Goal: Check status

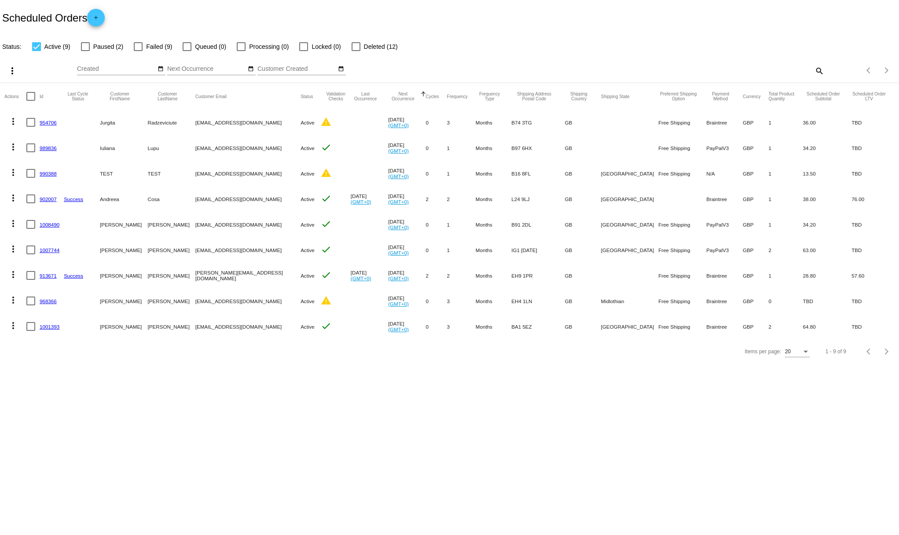
click at [292, 392] on body "Scheduled Orders add Status: Active (9) Paused (2) Failed (9) Queued (0) Proces…" at bounding box center [449, 267] width 899 height 535
click at [31, 147] on div at bounding box center [30, 147] width 9 height 9
click at [31, 152] on input "checkbox" at bounding box center [30, 152] width 0 height 0
checkbox input "true"
click at [14, 147] on mat-icon "more_vert" at bounding box center [13, 147] width 11 height 11
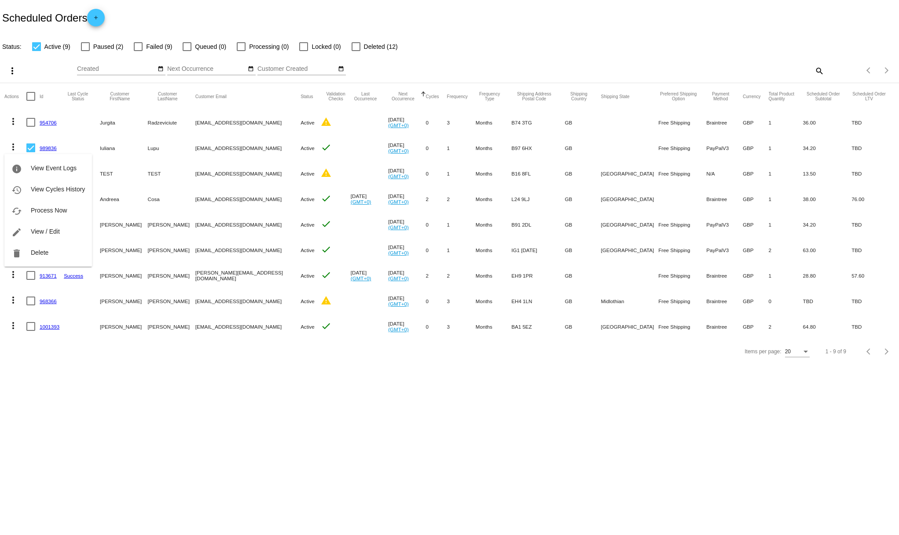
click at [101, 414] on div at bounding box center [449, 267] width 899 height 535
click at [48, 145] on link "989836" at bounding box center [48, 148] width 17 height 6
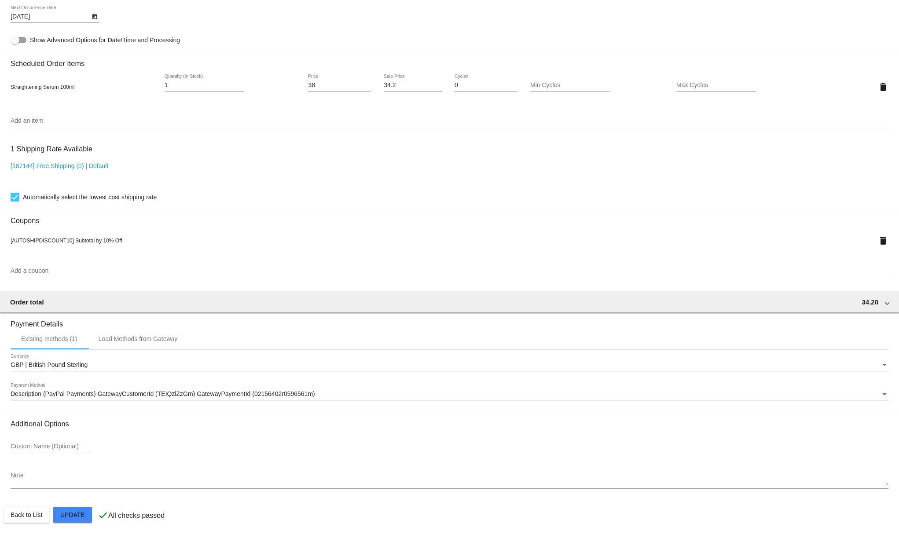
scroll to position [487, 0]
